Goal: Task Accomplishment & Management: Manage account settings

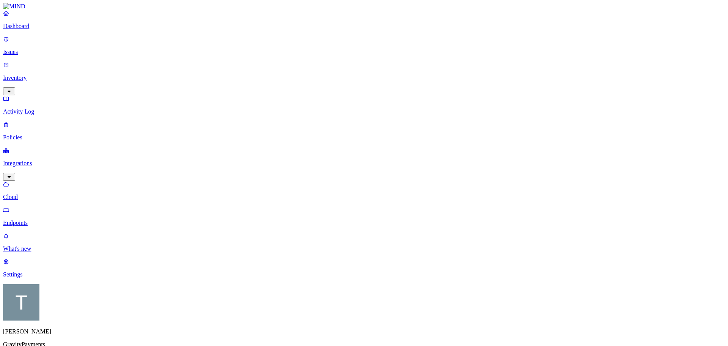
click at [33, 74] on p "Inventory" at bounding box center [364, 77] width 722 height 7
click at [27, 49] on p "Issues" at bounding box center [364, 52] width 722 height 7
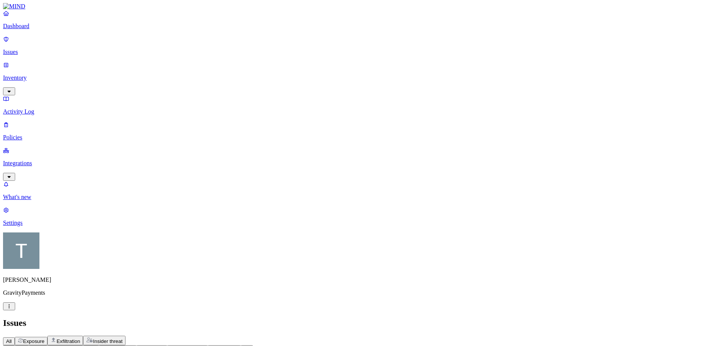
click at [46, 160] on p "Integrations" at bounding box center [364, 163] width 722 height 7
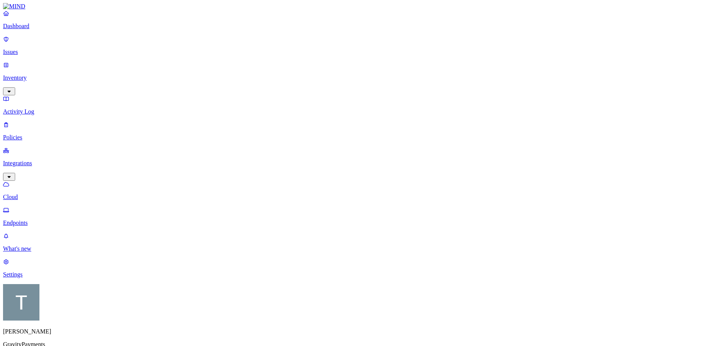
click at [36, 219] on p "Endpoints" at bounding box center [364, 222] width 722 height 7
click at [33, 74] on p "Inventory" at bounding box center [364, 77] width 722 height 7
click at [28, 49] on p "Issues" at bounding box center [364, 52] width 722 height 7
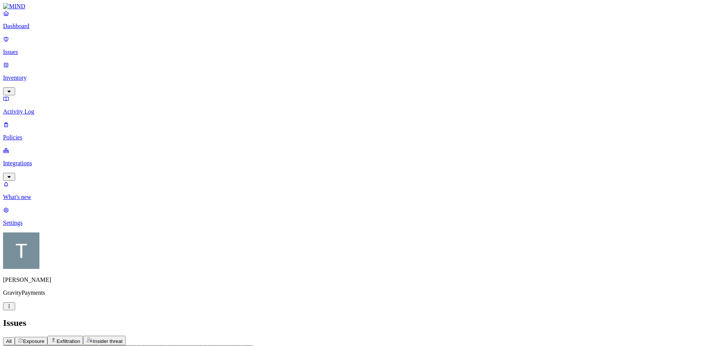
scroll to position [203, 0]
